Goal: Task Accomplishment & Management: Manage account settings

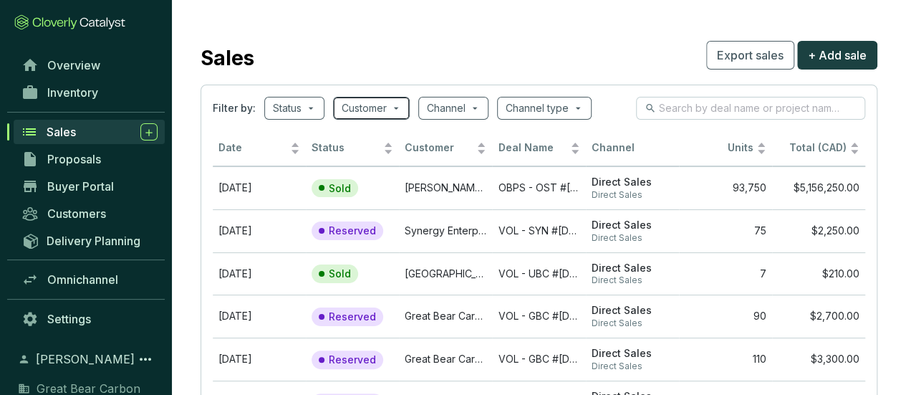
click at [389, 108] on span at bounding box center [371, 107] width 59 height 21
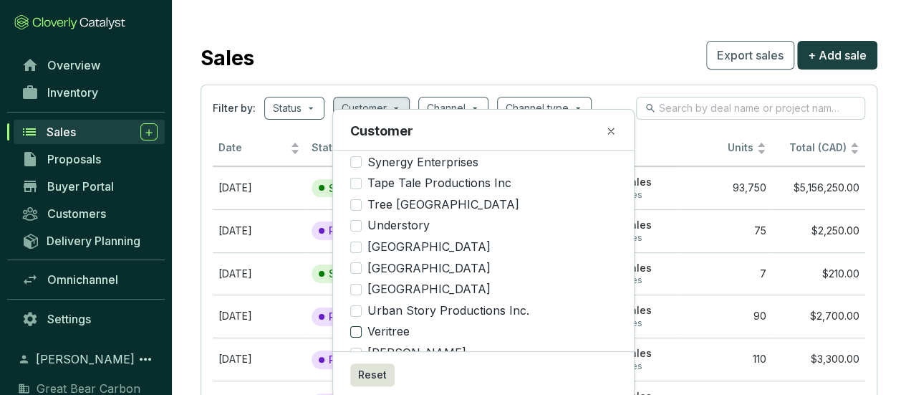
scroll to position [1507, 0]
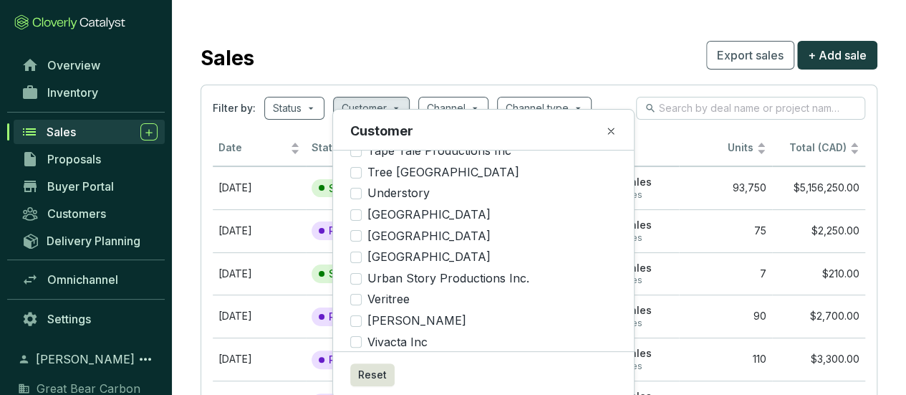
click at [354, 358] on input "Wesgroup Properties" at bounding box center [355, 363] width 11 height 11
checkbox input "true"
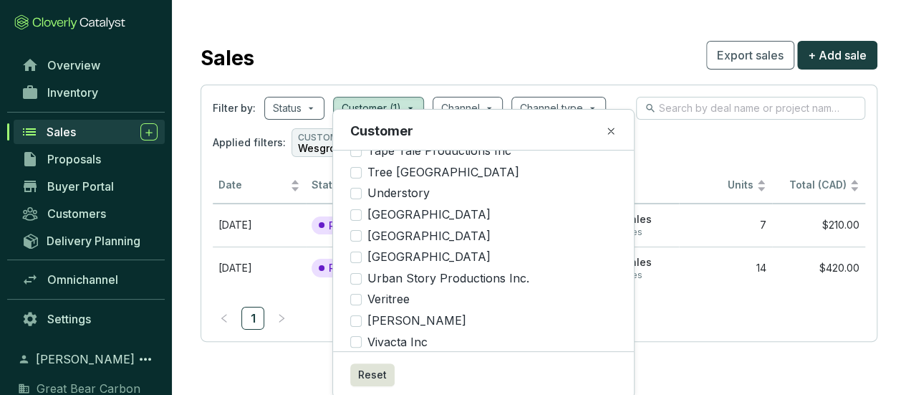
click at [688, 134] on div "Applied filters: CUSTOMER Wesgroup Properties" at bounding box center [539, 142] width 653 height 29
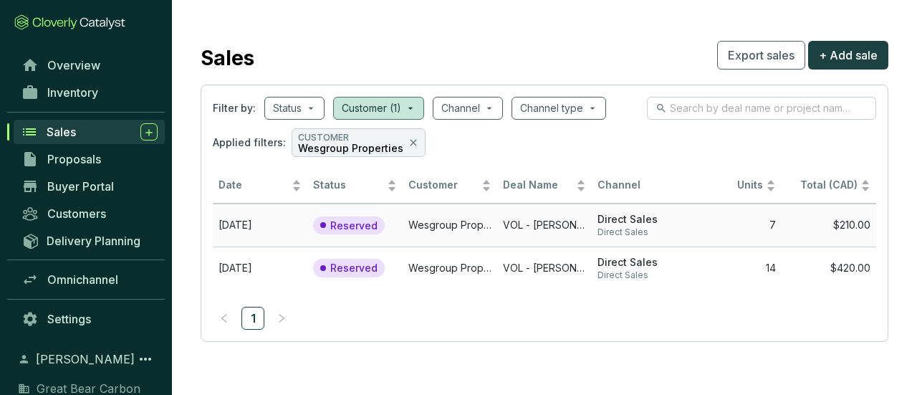
click at [451, 217] on td "Wesgroup Properties" at bounding box center [450, 225] width 95 height 43
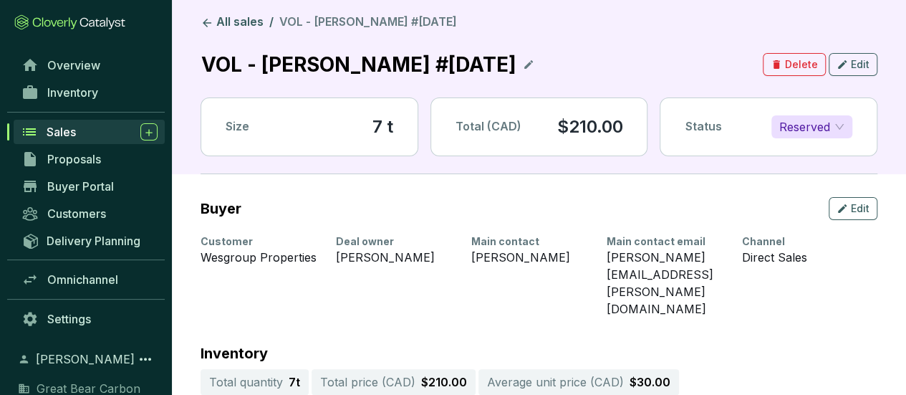
click at [838, 125] on span "Reserved" at bounding box center [812, 126] width 65 height 21
click at [816, 154] on div "Sold" at bounding box center [812, 155] width 58 height 16
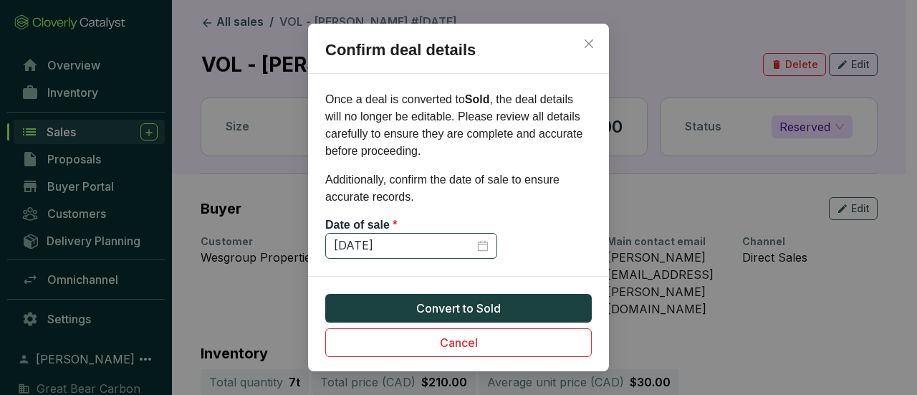
click at [485, 246] on div "[DATE]" at bounding box center [411, 246] width 155 height 16
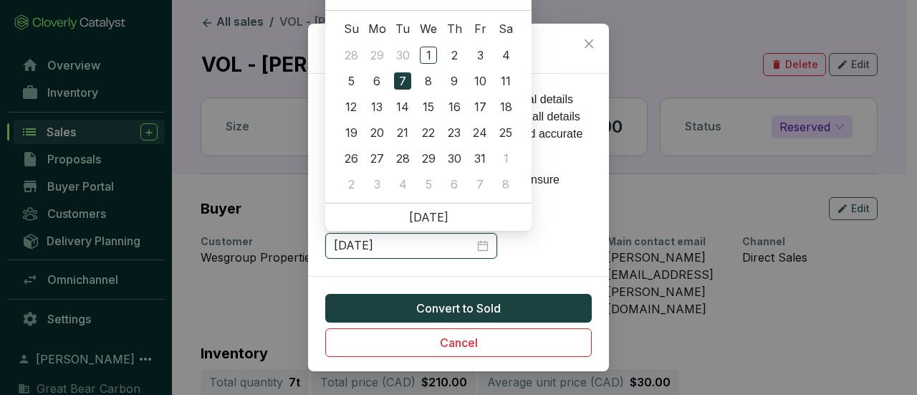
click at [354, 244] on input "[DATE]" at bounding box center [404, 246] width 140 height 16
click at [342, 244] on input "[DATE]" at bounding box center [404, 246] width 140 height 16
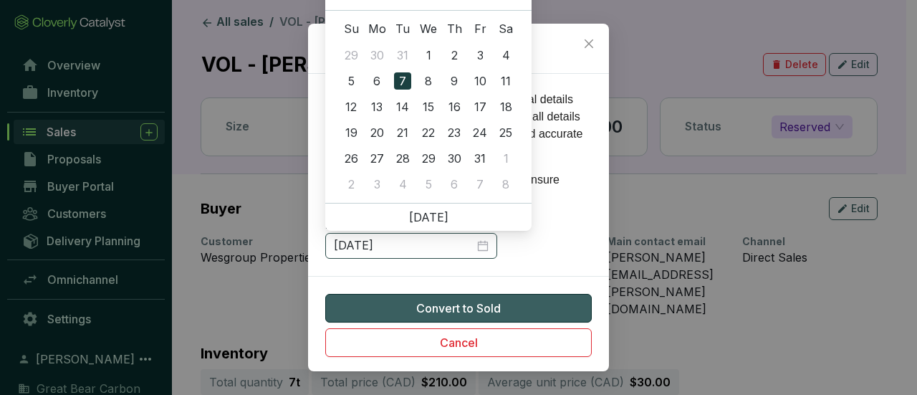
type input "[DATE]"
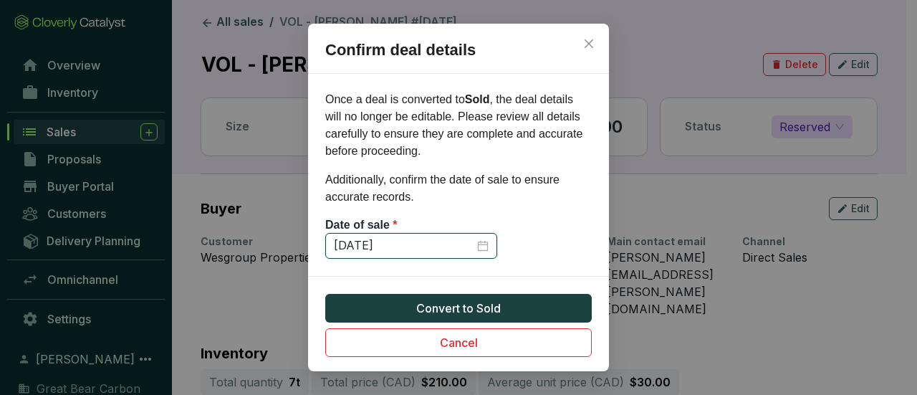
click at [350, 243] on input "[DATE]" at bounding box center [404, 246] width 140 height 16
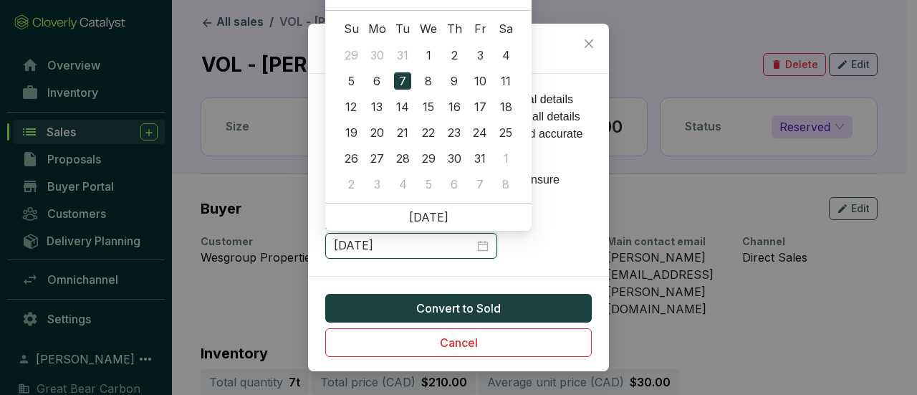
click at [339, 242] on input "[DATE]" at bounding box center [404, 246] width 140 height 16
click at [355, 244] on input "[DATE]" at bounding box center [404, 246] width 140 height 16
click at [560, 254] on section "Once a deal is converted to Sold , the deal details will no longer be editable.…" at bounding box center [458, 175] width 301 height 168
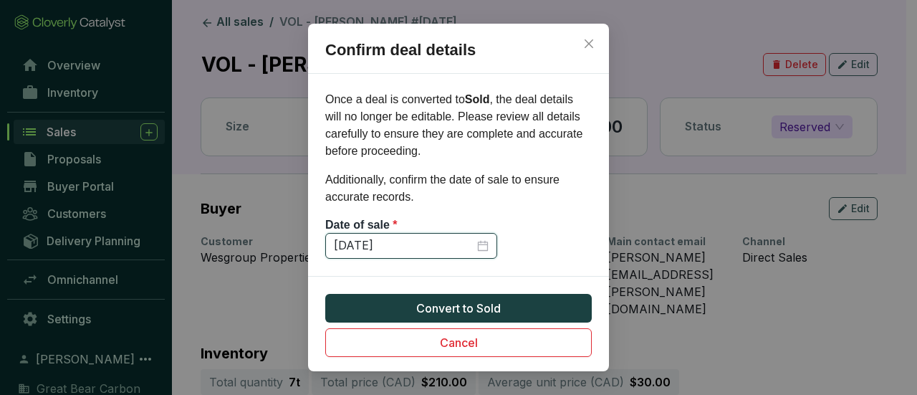
click at [438, 248] on input "[DATE]" at bounding box center [404, 246] width 140 height 16
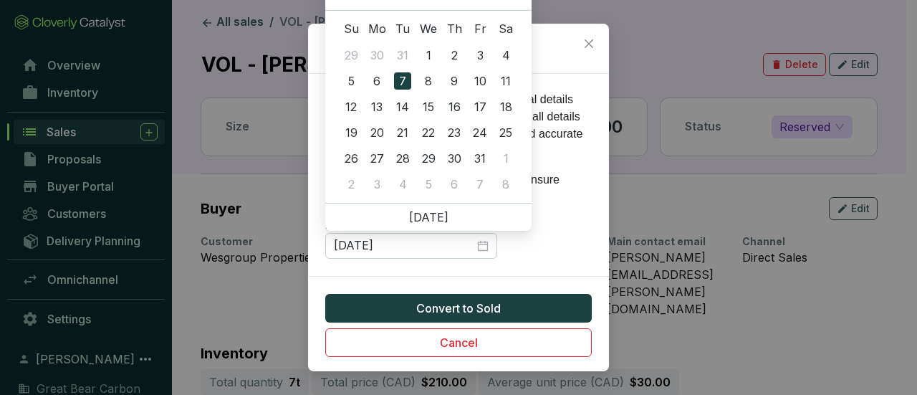
click at [433, 98] on div "13" at bounding box center [428, 106] width 17 height 17
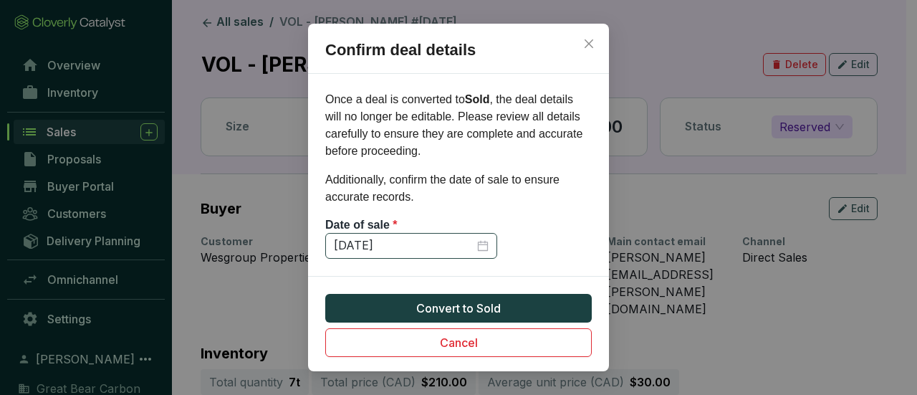
click at [479, 238] on div "[DATE]" at bounding box center [411, 246] width 155 height 16
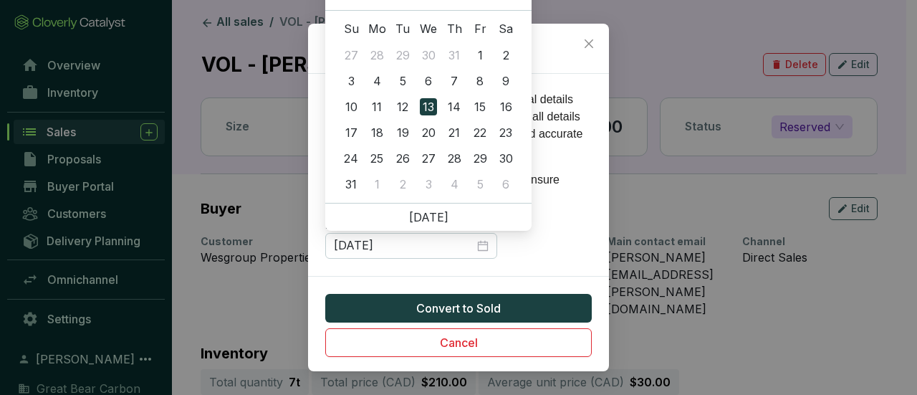
click at [427, 217] on link "[DATE]" at bounding box center [428, 217] width 39 height 14
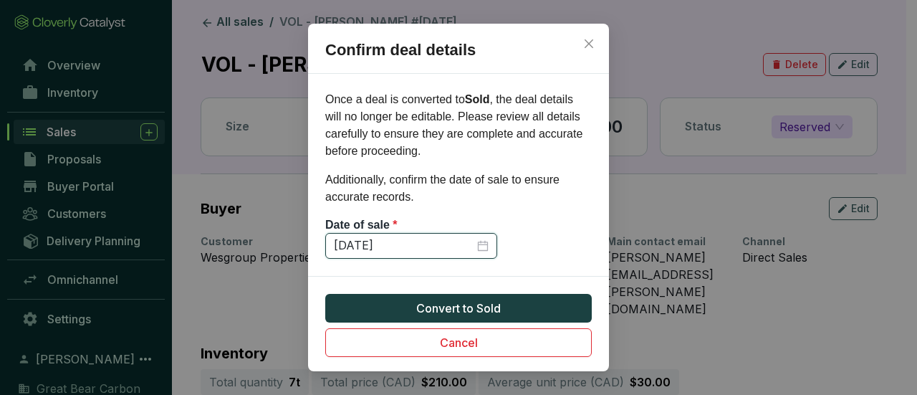
click at [344, 244] on input "[DATE]" at bounding box center [404, 246] width 140 height 16
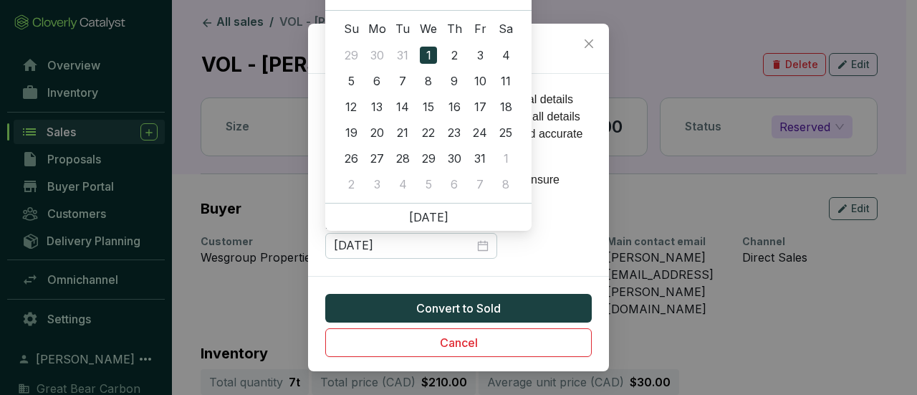
click at [570, 252] on section "Once a deal is converted to Sold , the deal details will no longer be editable.…" at bounding box center [458, 175] width 301 height 168
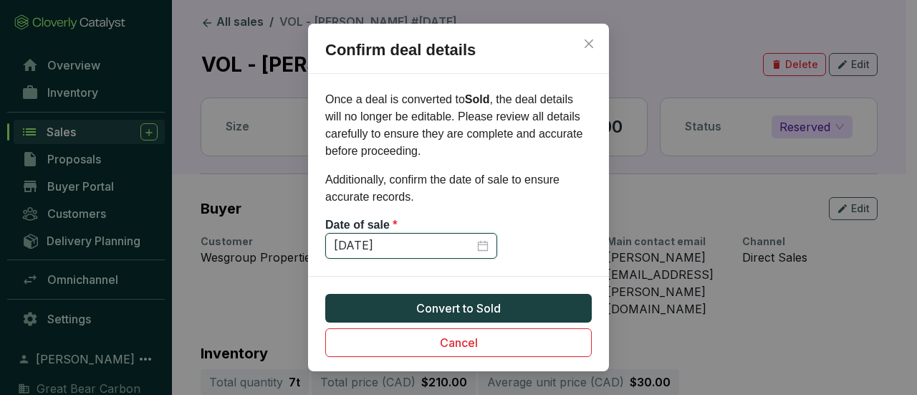
click at [444, 251] on input "[DATE]" at bounding box center [404, 246] width 140 height 16
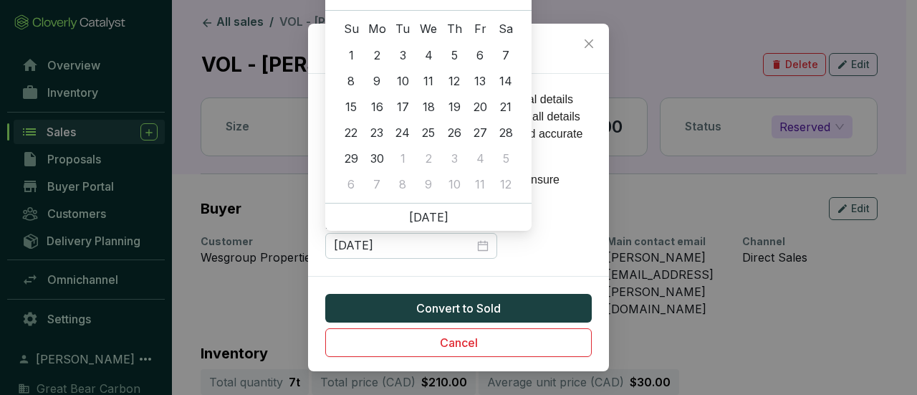
click at [480, 154] on div "29" at bounding box center [479, 158] width 17 height 17
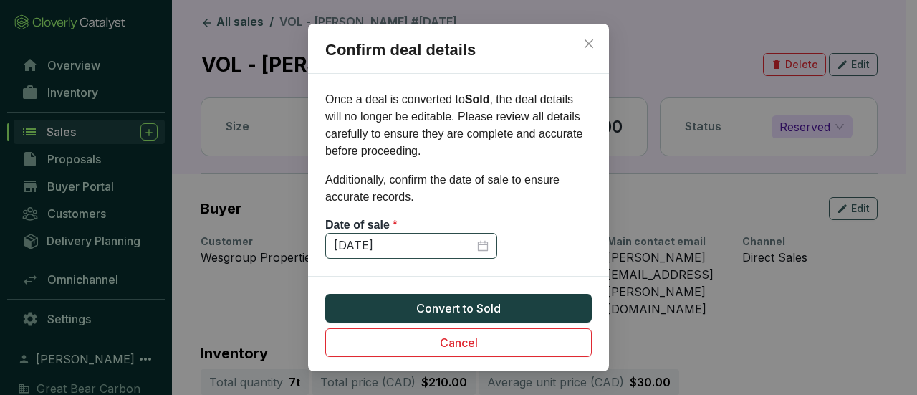
click at [480, 246] on div "[DATE]" at bounding box center [411, 246] width 155 height 16
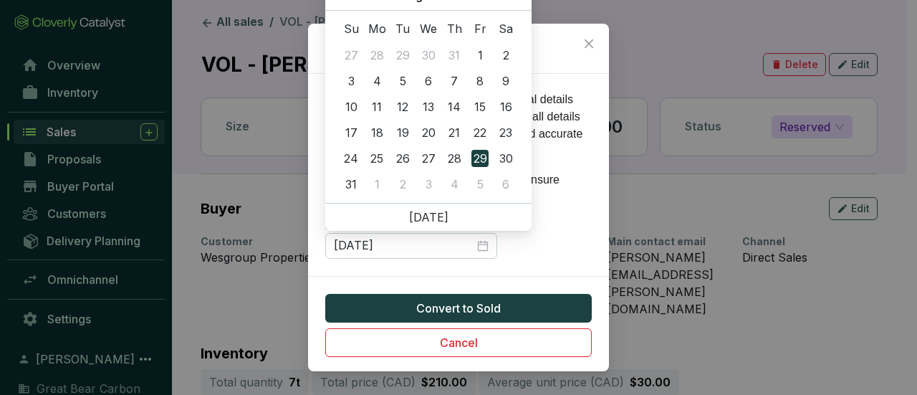
type input "[DATE]"
click at [383, 153] on div "29" at bounding box center [376, 158] width 17 height 17
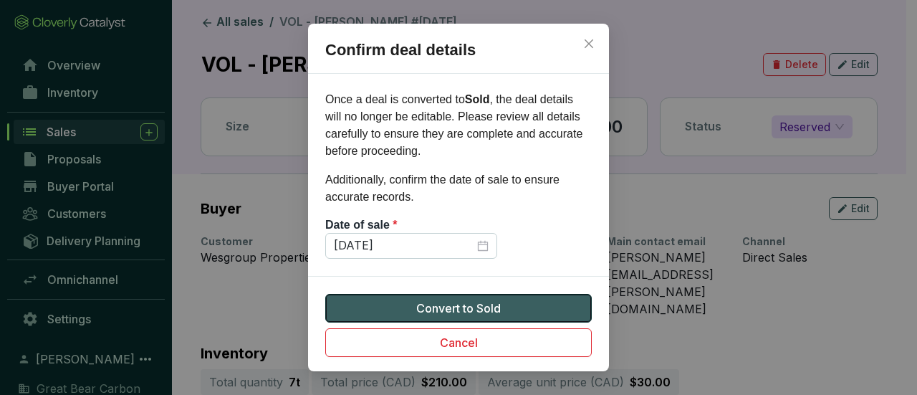
click at [522, 302] on button "Convert to Sold" at bounding box center [458, 308] width 267 height 29
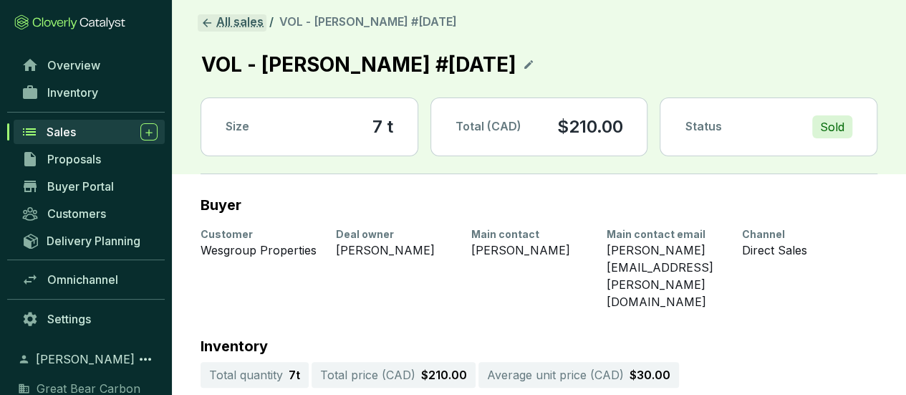
click at [237, 18] on link "All sales" at bounding box center [232, 22] width 69 height 17
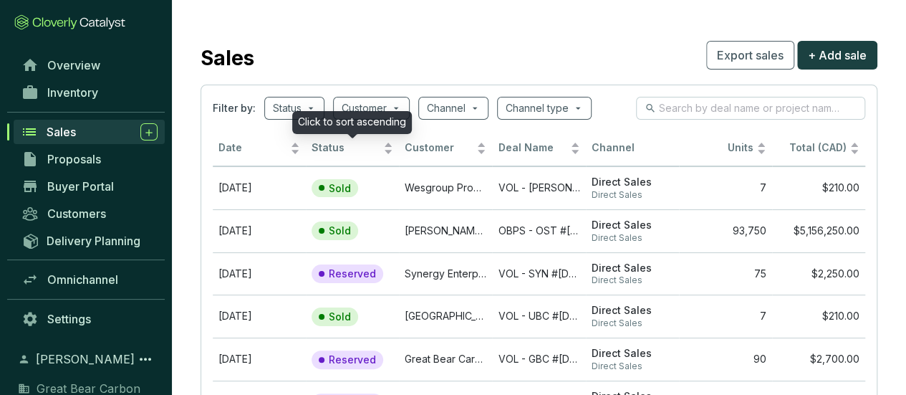
click at [386, 111] on div "Click to sort ascending" at bounding box center [352, 122] width 120 height 23
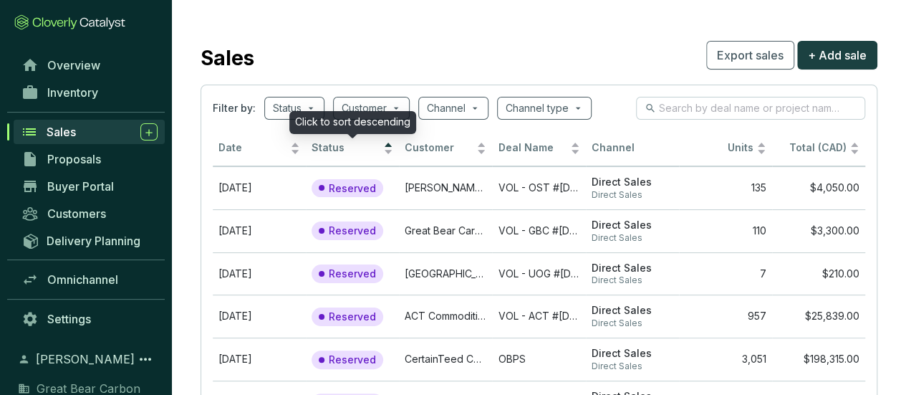
click at [386, 111] on div "Click to sort descending" at bounding box center [352, 122] width 127 height 23
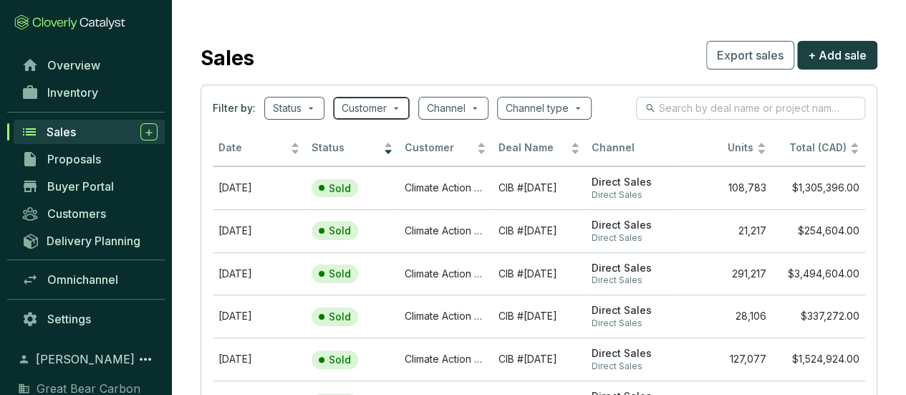
click at [403, 102] on div "Customer" at bounding box center [371, 108] width 77 height 23
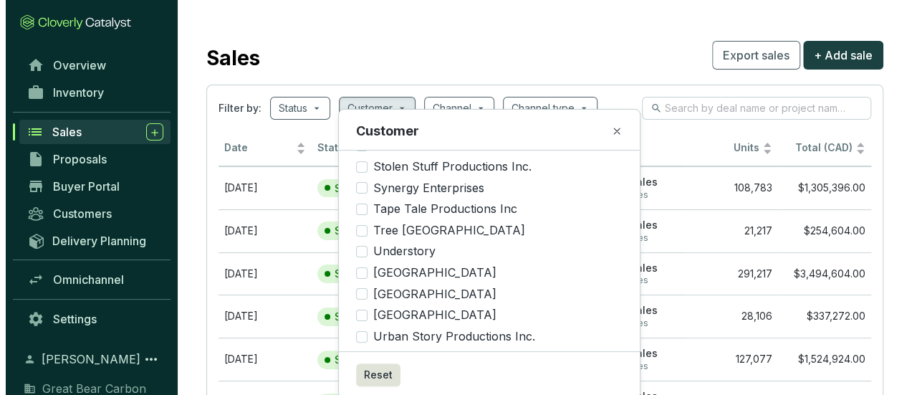
scroll to position [1507, 0]
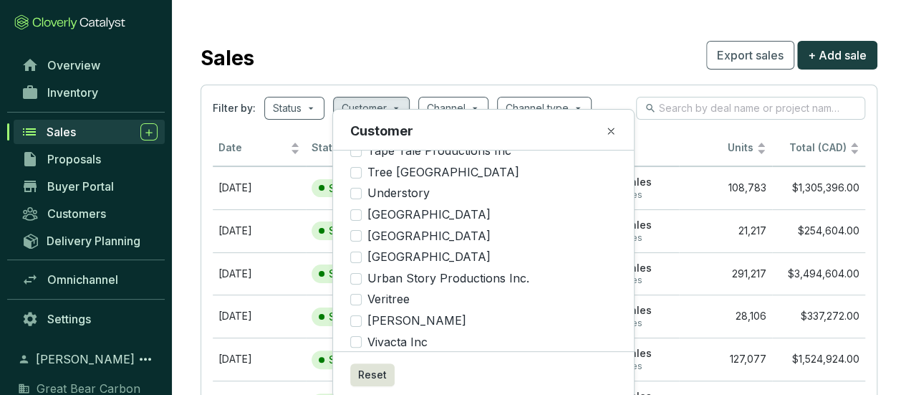
click at [360, 358] on input "Wesgroup Properties" at bounding box center [355, 363] width 11 height 11
checkbox input "true"
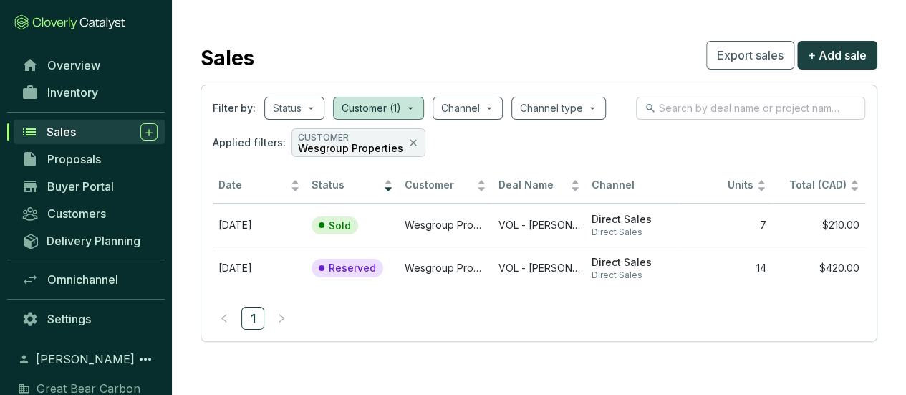
click at [552, 44] on div "Sales Export sales + Add sale" at bounding box center [539, 55] width 677 height 36
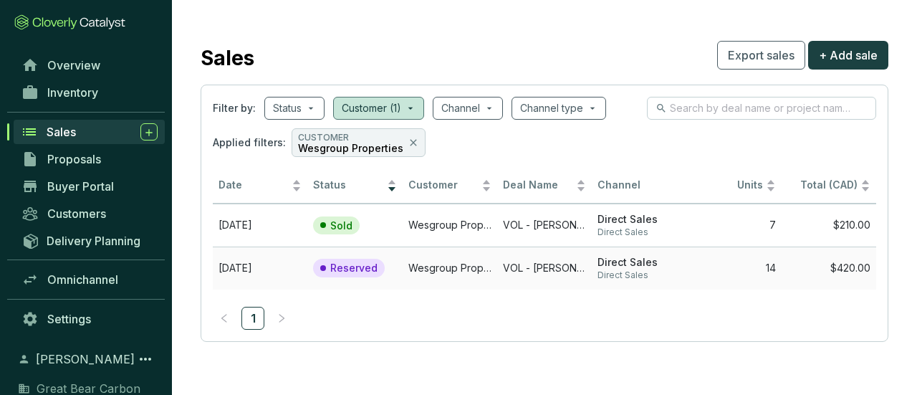
click at [584, 265] on td "VOL - [PERSON_NAME] #[DATE]" at bounding box center [544, 267] width 95 height 43
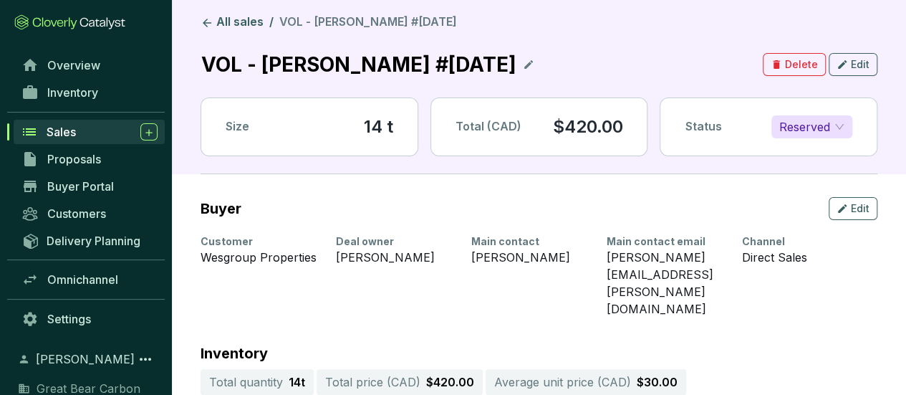
click at [844, 121] on span "Reserved" at bounding box center [812, 126] width 65 height 21
click at [818, 151] on div "Sold" at bounding box center [812, 155] width 58 height 16
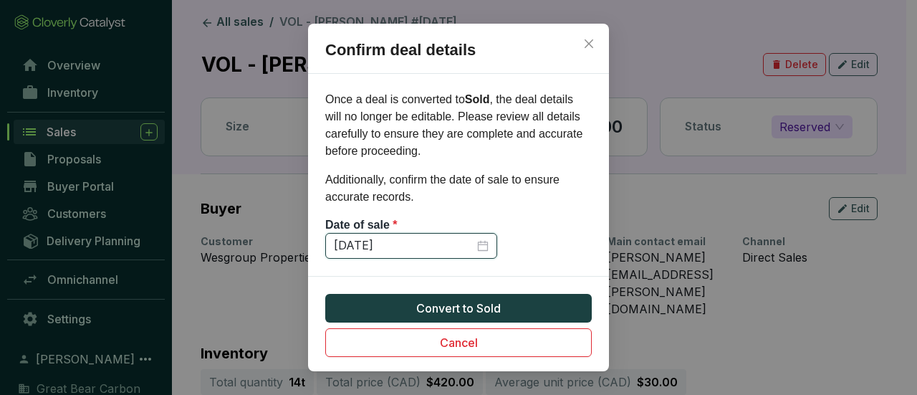
click at [436, 247] on input "[DATE]" at bounding box center [404, 246] width 140 height 16
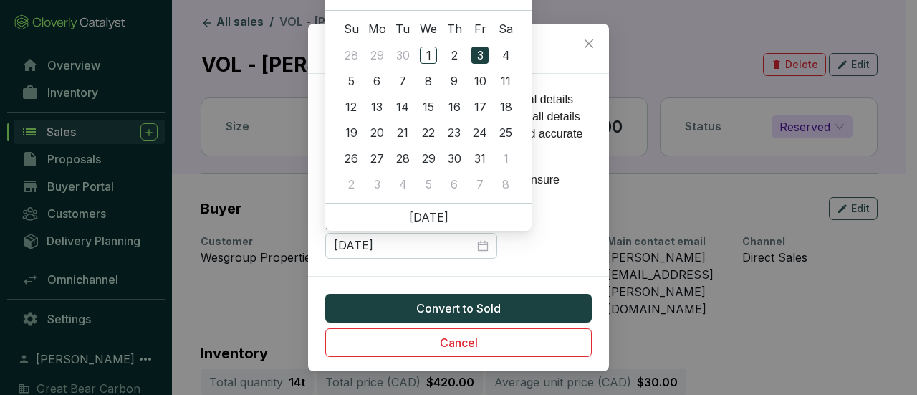
type input "[DATE]"
click at [380, 155] on div "29" at bounding box center [376, 158] width 17 height 17
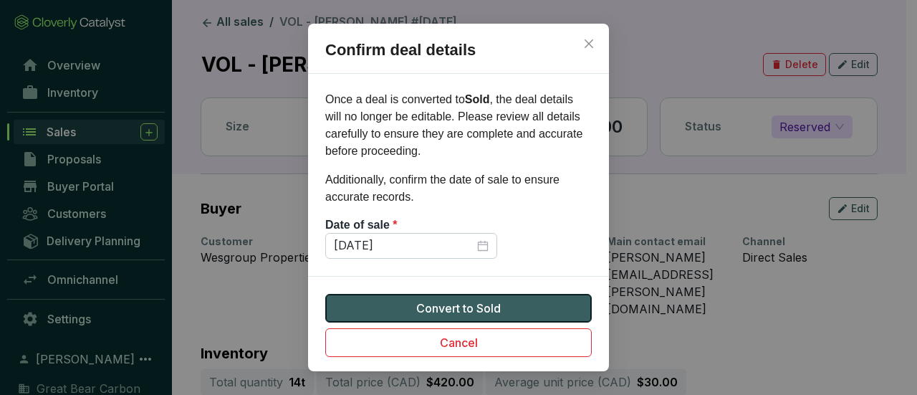
click at [573, 310] on button "Convert to Sold" at bounding box center [458, 308] width 267 height 29
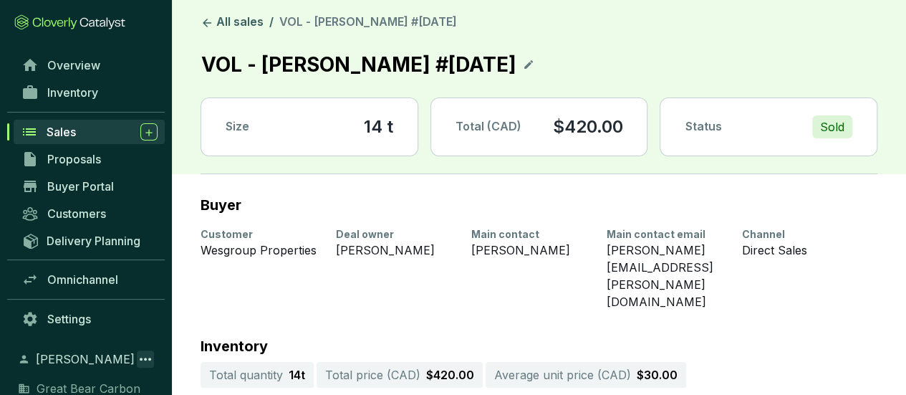
click at [143, 355] on icon at bounding box center [145, 358] width 17 height 17
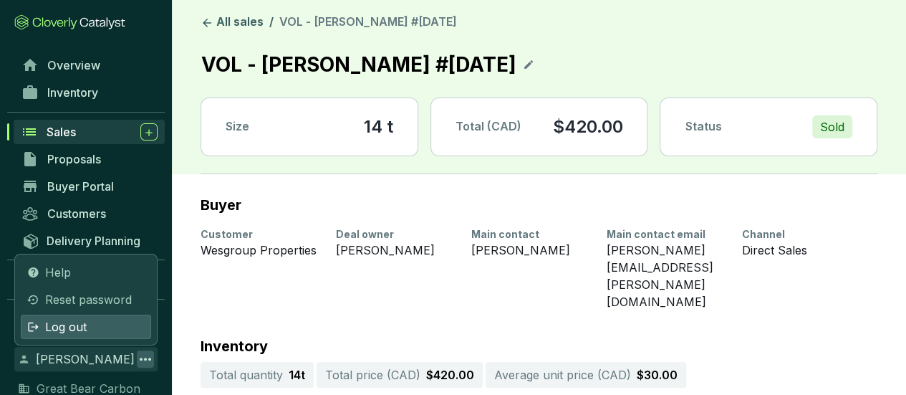
click at [97, 327] on div "Log out" at bounding box center [86, 327] width 130 height 24
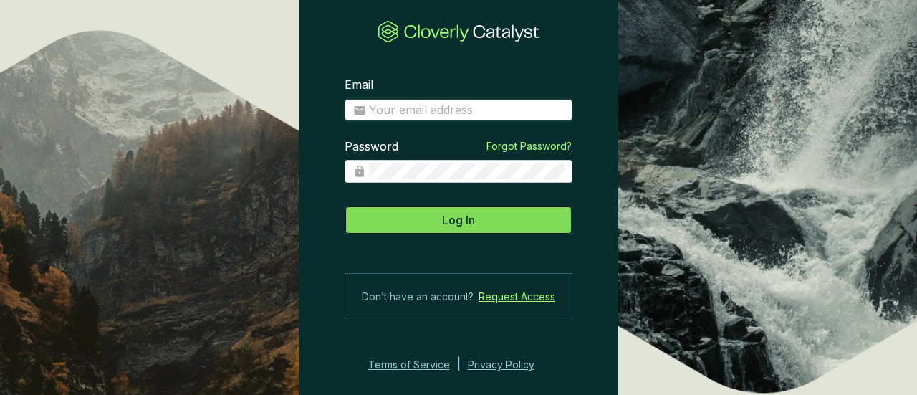
type input "[EMAIL_ADDRESS][DOMAIN_NAME]"
